Goal: Navigation & Orientation: Find specific page/section

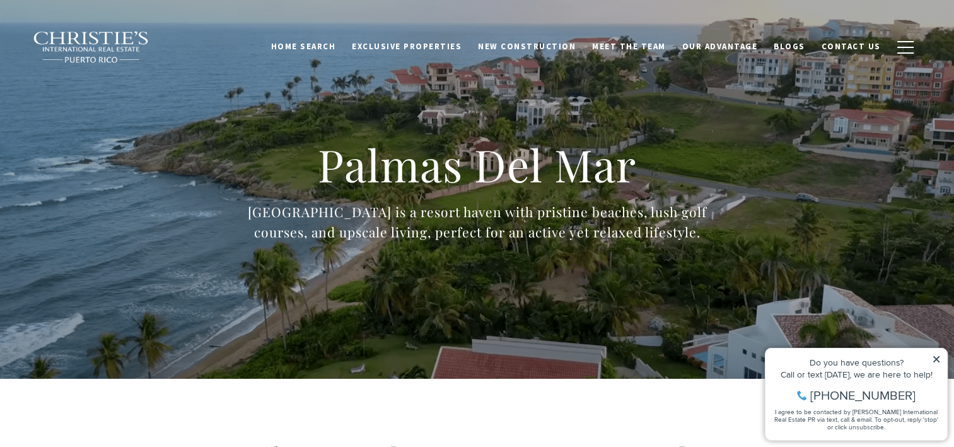
click at [935, 361] on icon at bounding box center [936, 359] width 9 height 9
click at [939, 358] on icon at bounding box center [936, 359] width 9 height 9
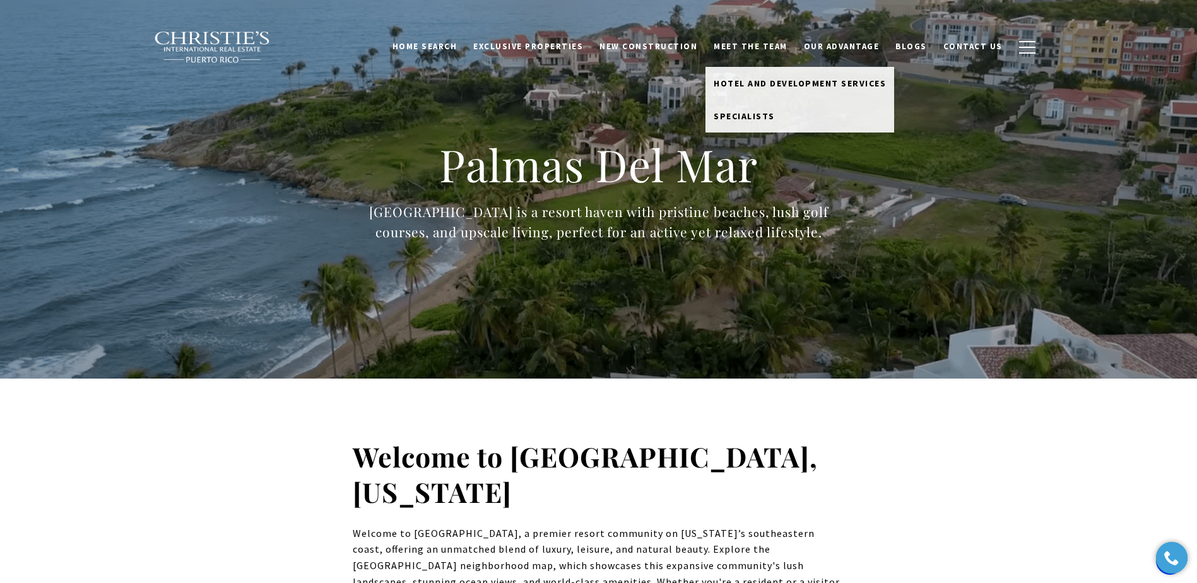
click at [746, 46] on link "Meet the Team" at bounding box center [750, 47] width 90 height 24
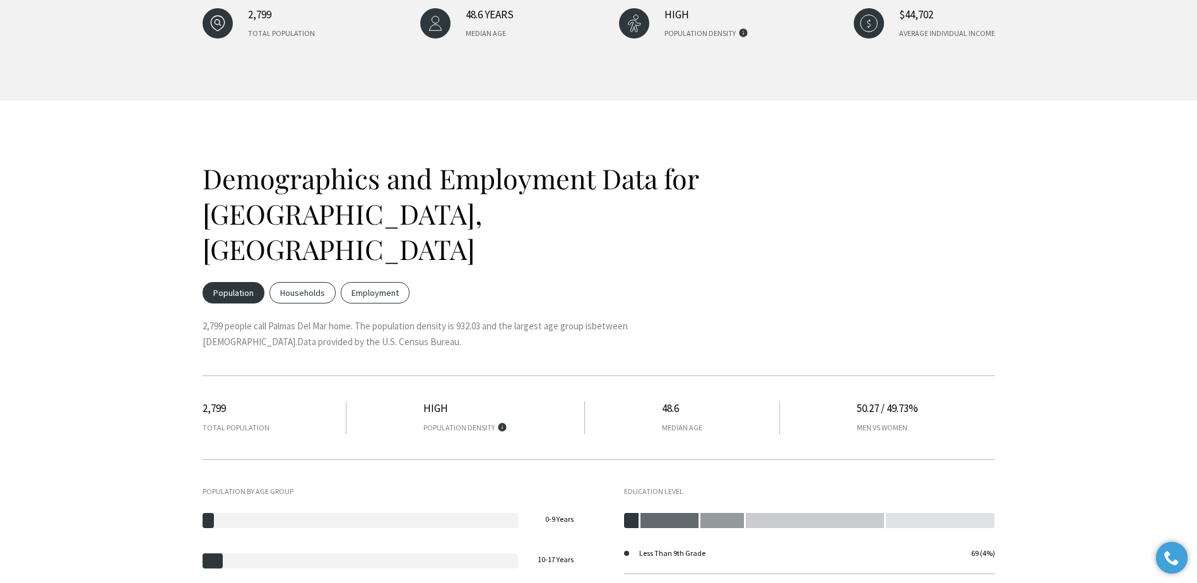
scroll to position [1766, 0]
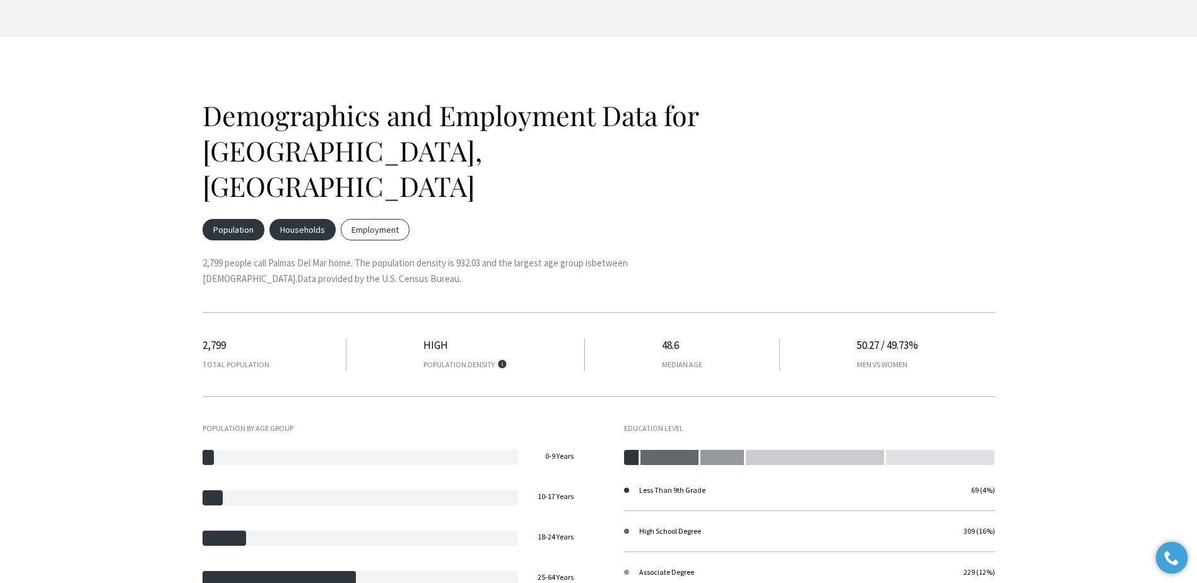
click at [321, 219] on span "Households" at bounding box center [302, 229] width 66 height 21
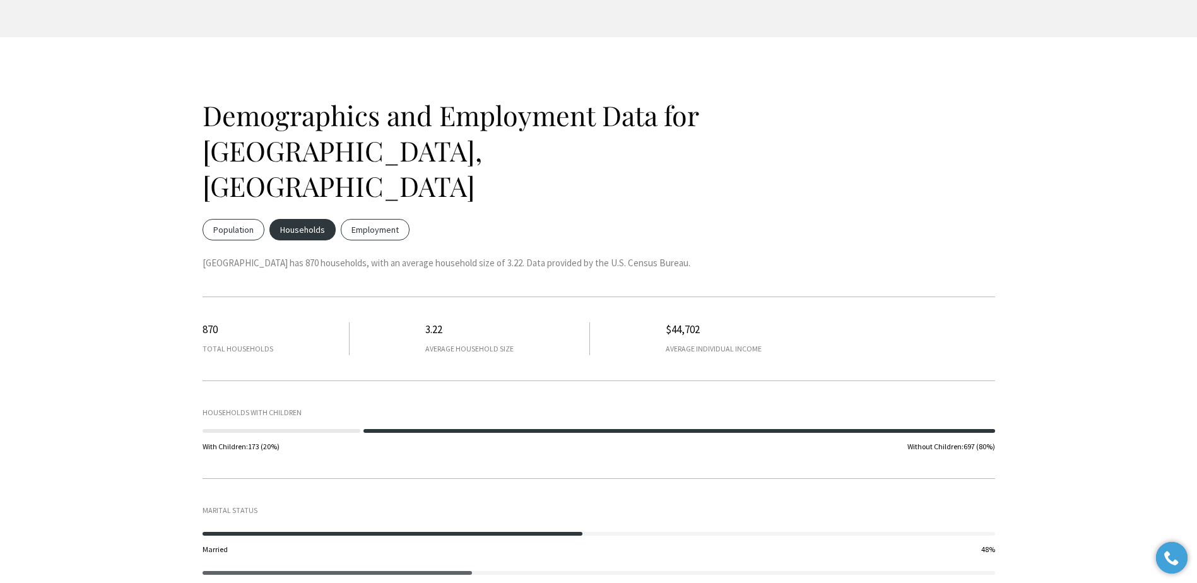
click at [296, 219] on span "Households" at bounding box center [302, 229] width 66 height 21
click at [242, 219] on span "Population" at bounding box center [233, 229] width 62 height 21
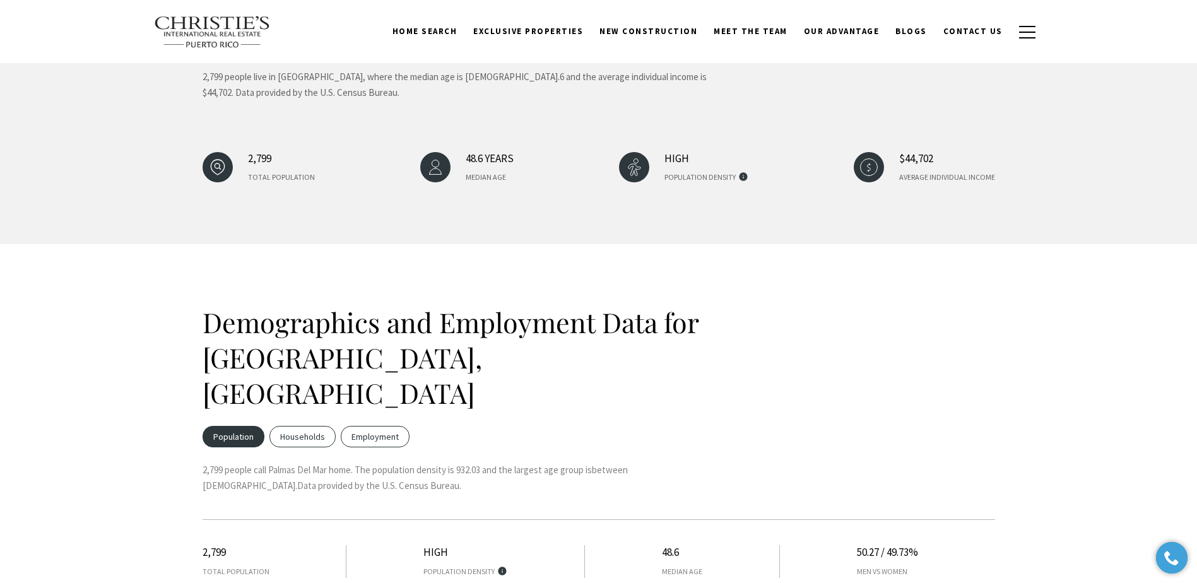
scroll to position [1451, 0]
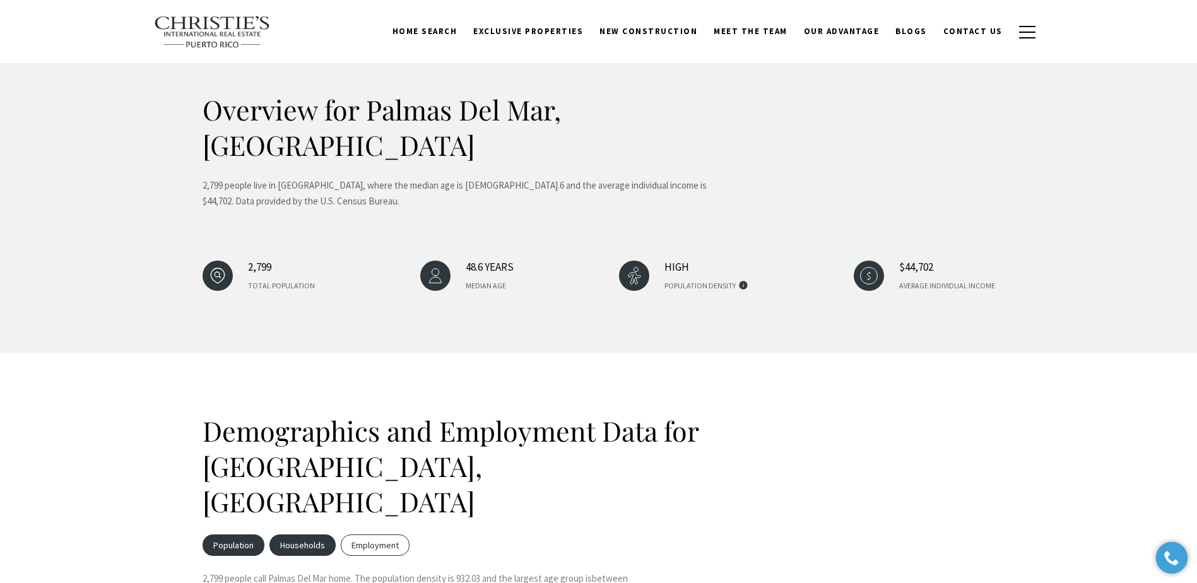
click at [301, 446] on span "Households" at bounding box center [302, 544] width 66 height 21
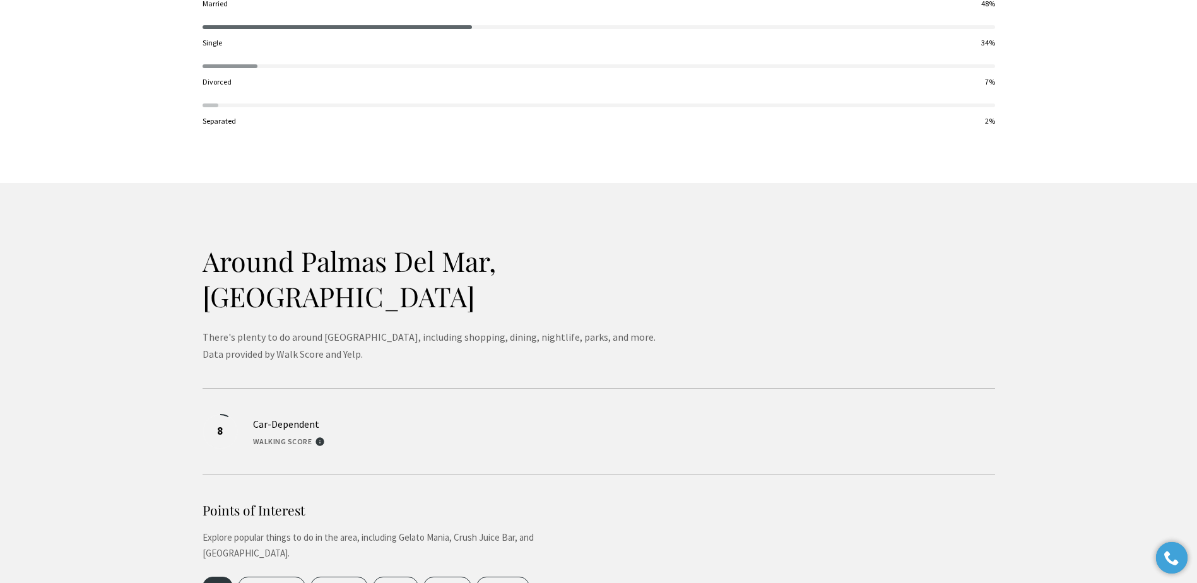
scroll to position [2334, 0]
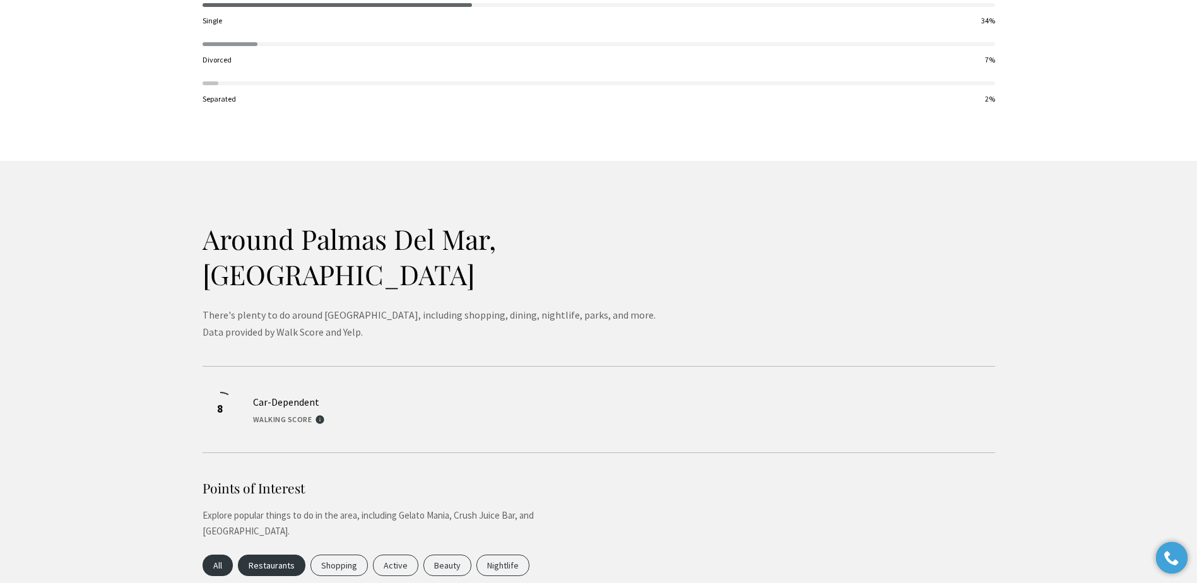
click at [261, 446] on button "Search businesses related to Restaurants" at bounding box center [271, 565] width 67 height 21
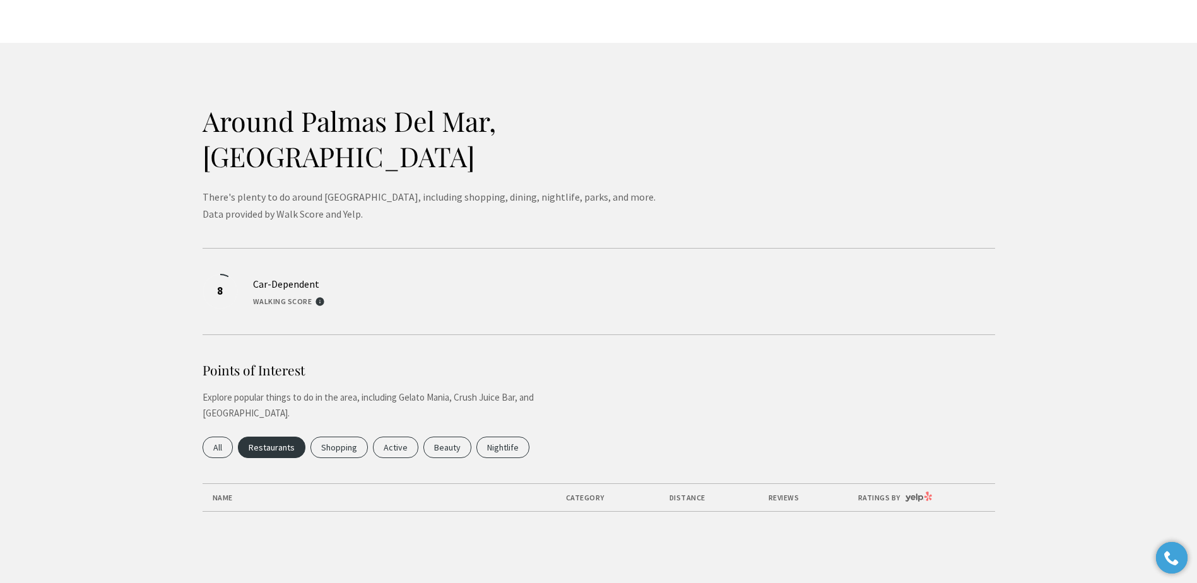
scroll to position [2460, 0]
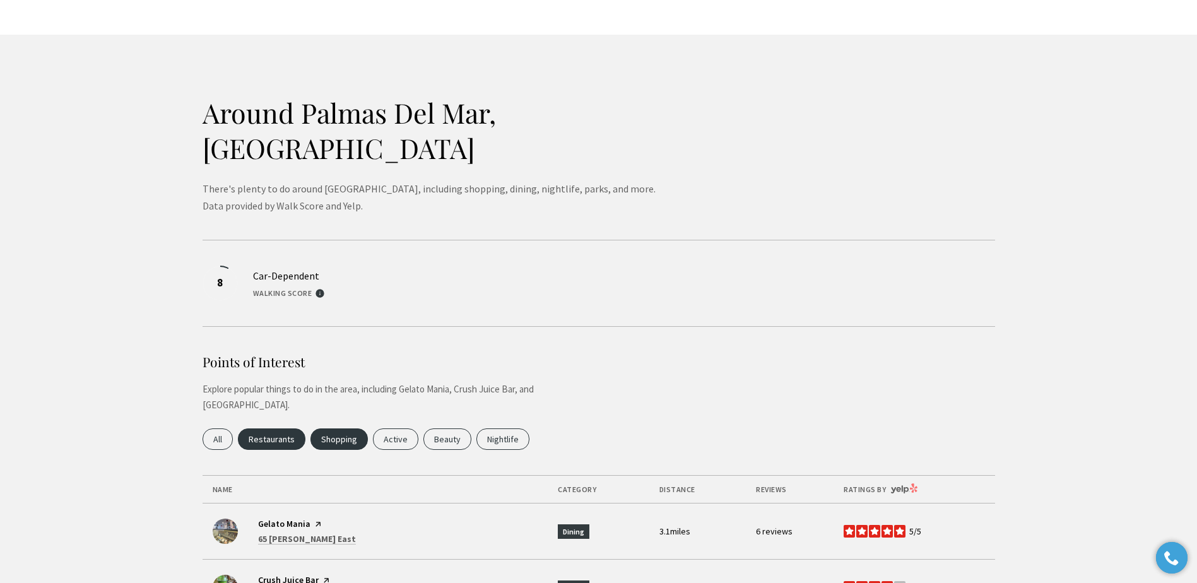
click at [332, 428] on button "Search businesses related to Shopping" at bounding box center [338, 438] width 57 height 21
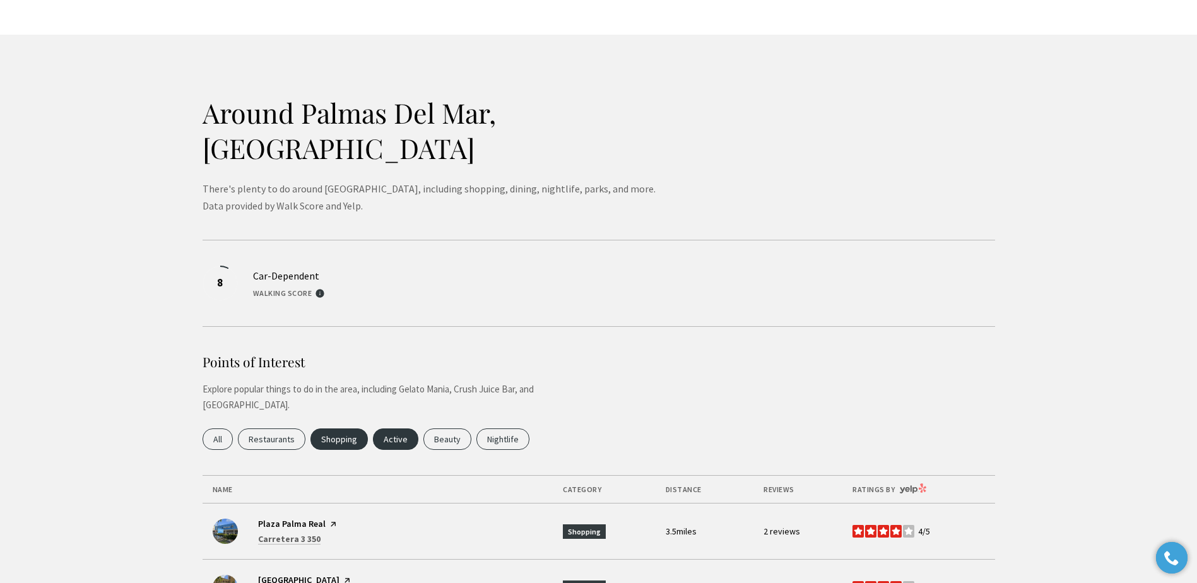
click at [413, 428] on button "Search businesses related to Active" at bounding box center [395, 438] width 45 height 21
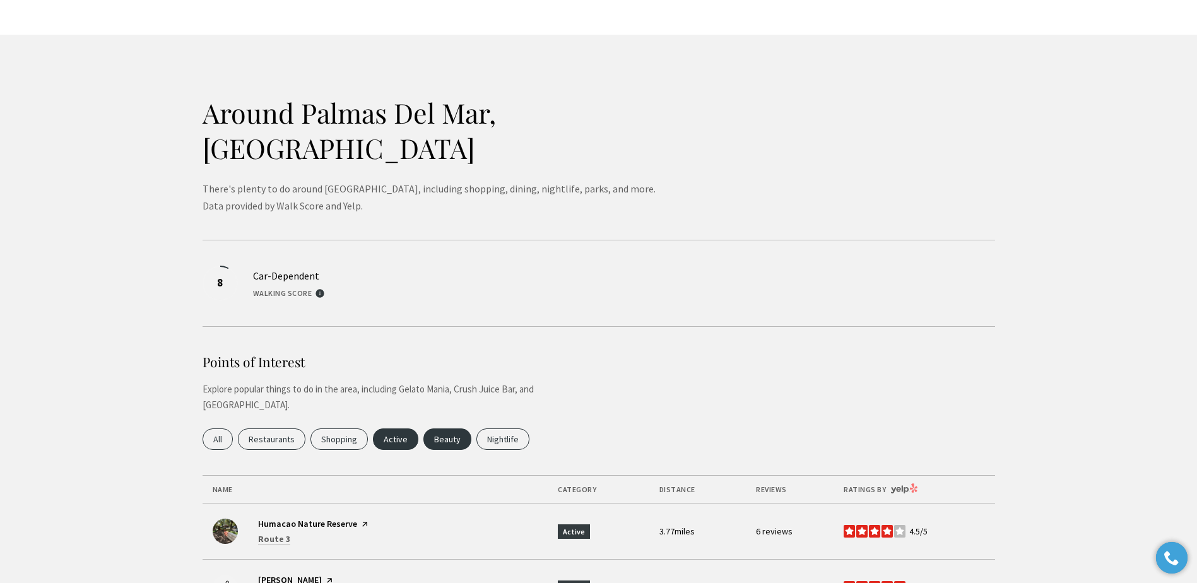
click at [434, 428] on button "Search businesses related to Beauty" at bounding box center [447, 438] width 48 height 21
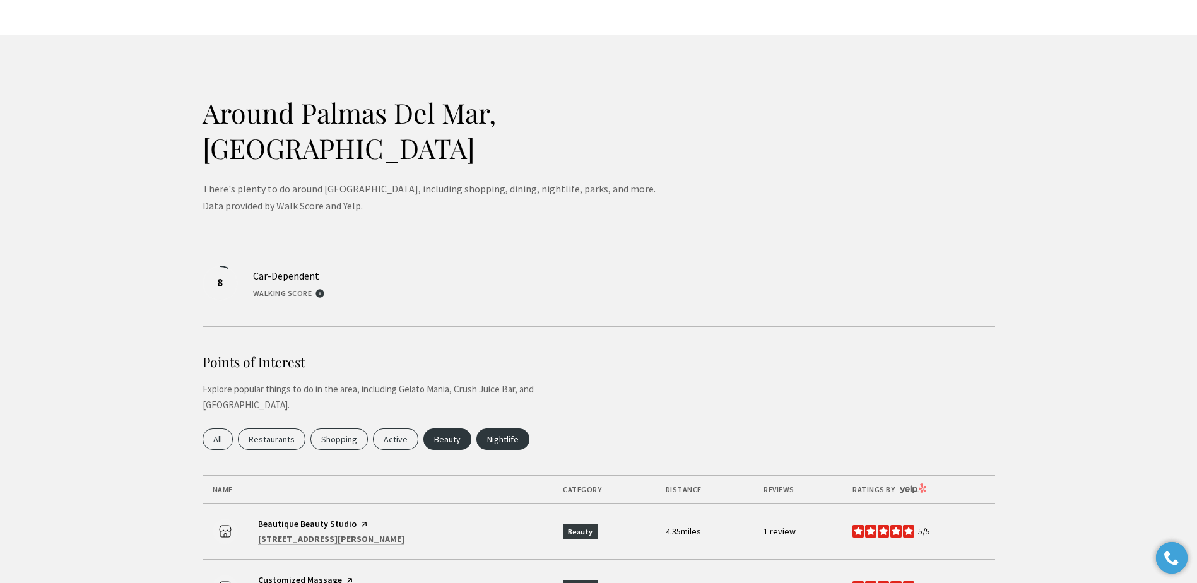
click at [498, 428] on button "Search businesses related to Nightlife" at bounding box center [502, 438] width 53 height 21
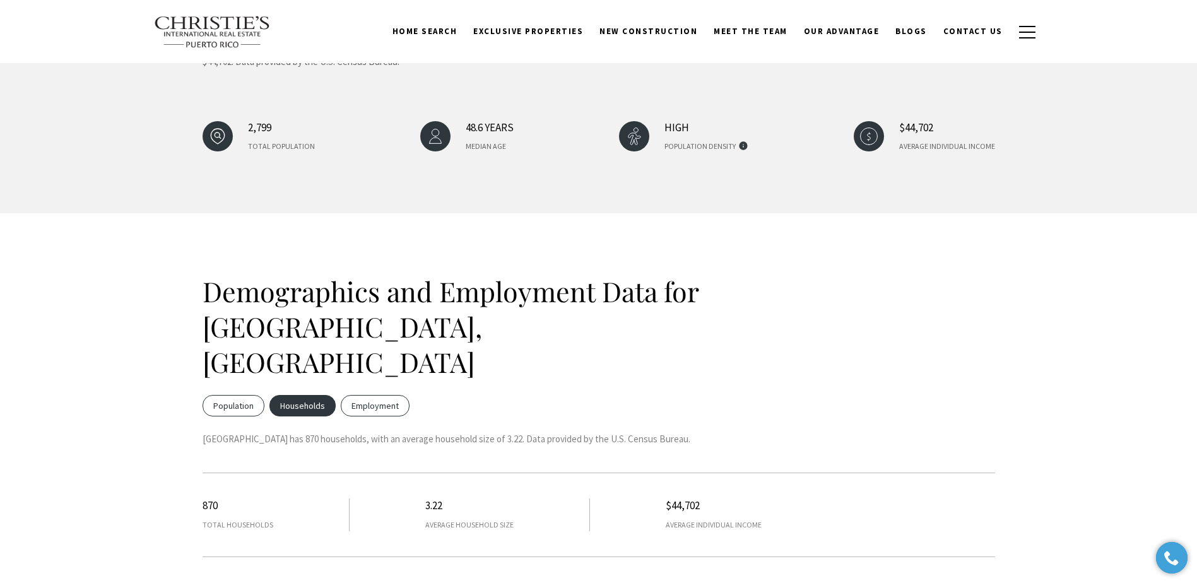
scroll to position [1514, 0]
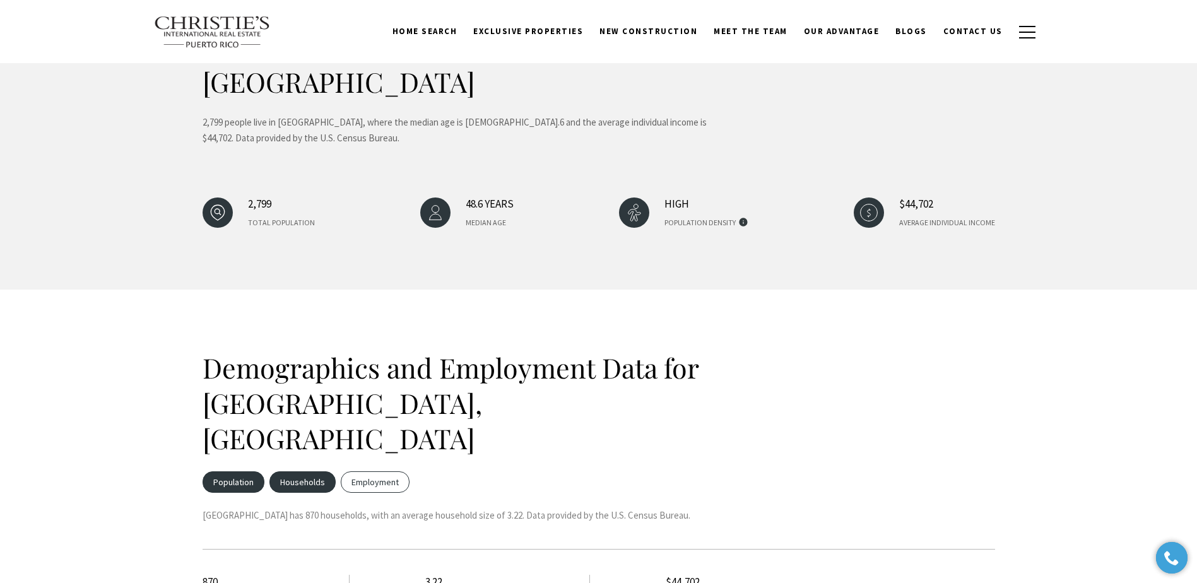
click at [206, 446] on span "Population" at bounding box center [233, 481] width 62 height 21
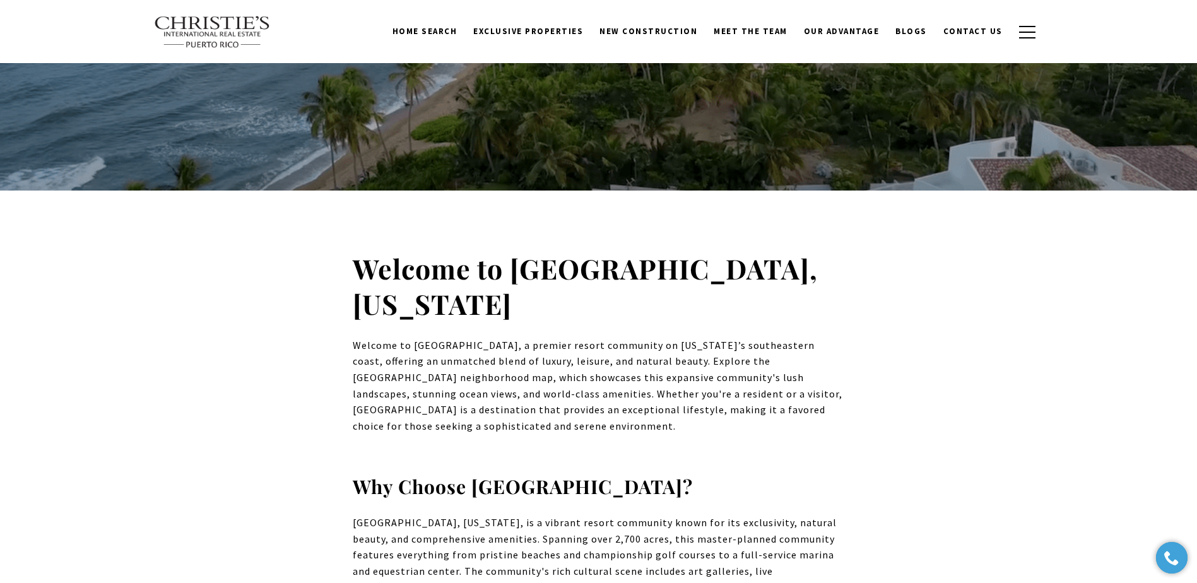
scroll to position [0, 0]
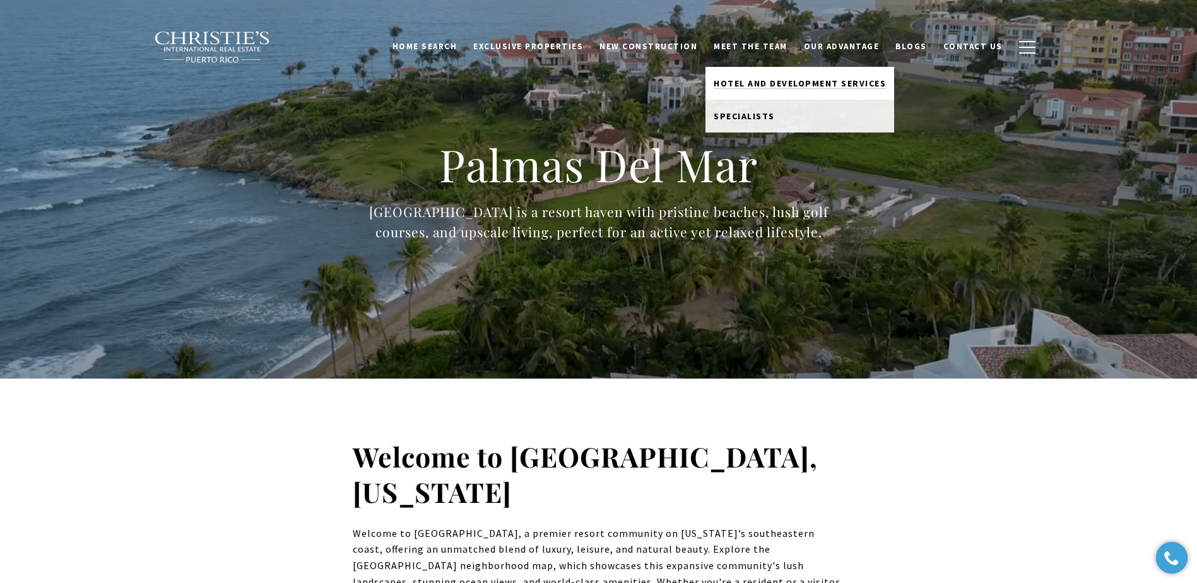
click at [779, 81] on span "Hotel and Development Services" at bounding box center [799, 83] width 172 height 11
